Goal: Transaction & Acquisition: Purchase product/service

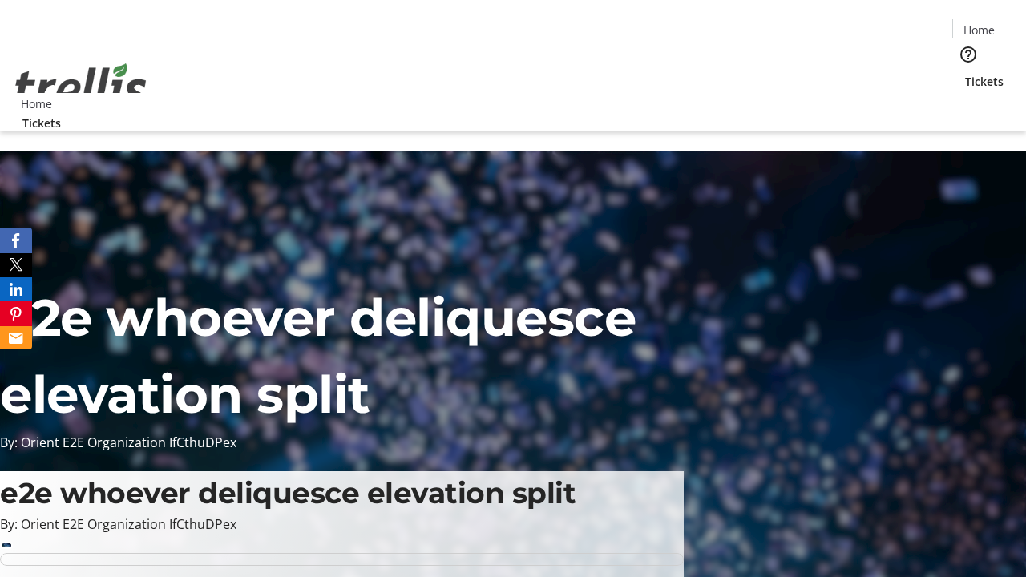
click at [965, 73] on span "Tickets" at bounding box center [984, 81] width 38 height 17
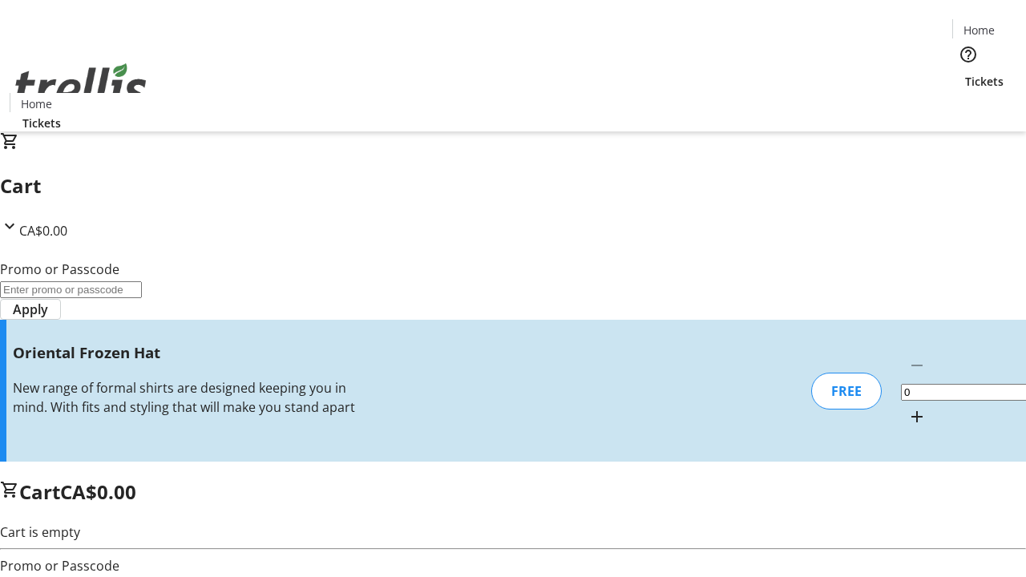
click at [907, 407] on mat-icon "Increment by one" at bounding box center [916, 416] width 19 height 19
type input "1"
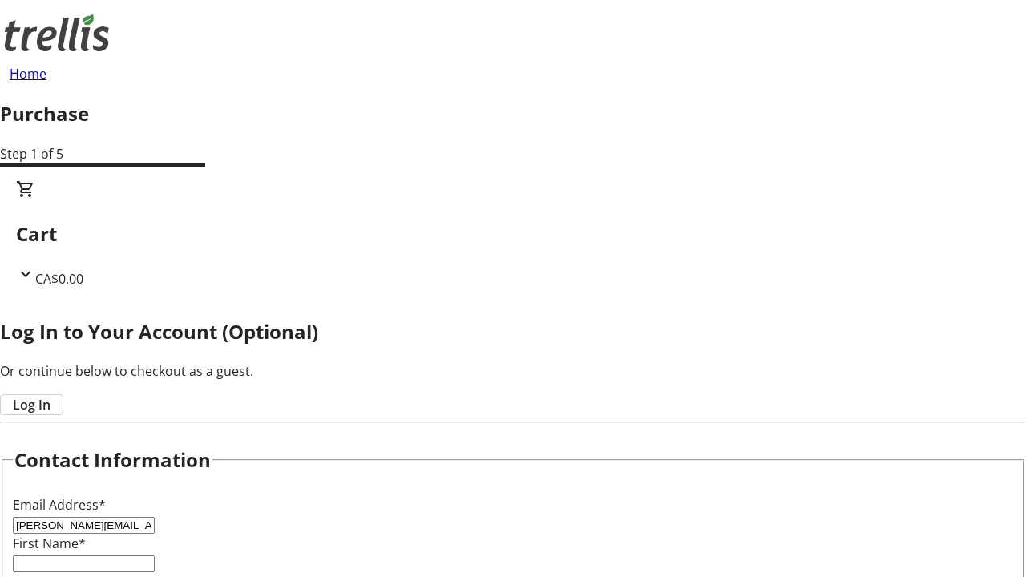
type input "[PERSON_NAME][EMAIL_ADDRESS][DOMAIN_NAME]"
type input "[PERSON_NAME]"
